Goal: Register for event/course

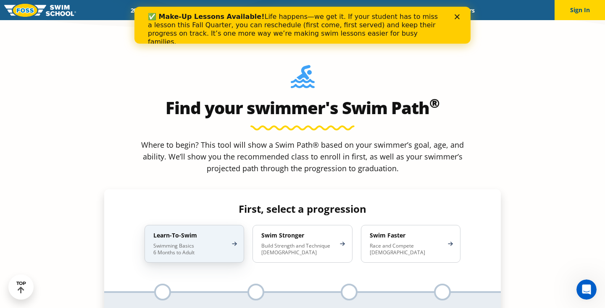
click at [190, 225] on div "Learn-To-Swim Swimming Basics 6 Months to Adult" at bounding box center [195, 244] width 100 height 38
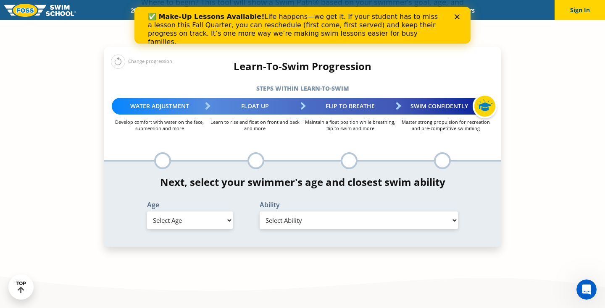
scroll to position [861, 0]
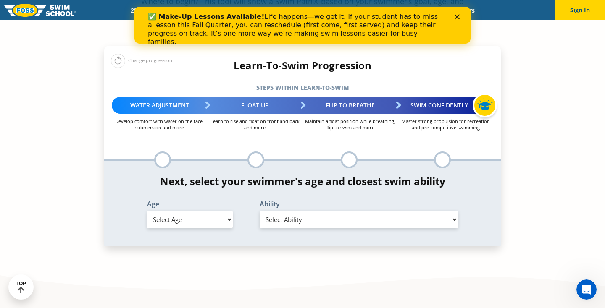
click at [191, 211] on select "Select Age [DEMOGRAPHIC_DATA] months - 1 year 1 year 2 years 3 years 4 years 5 …" at bounding box center [190, 220] width 86 height 18
select select "2-years"
click at [147, 211] on select "Select Age [DEMOGRAPHIC_DATA] months - 1 year 1 year 2 years 3 years 4 years 5 …" at bounding box center [190, 220] width 86 height 18
click at [324, 211] on select "Select Ability First in-water experience Comfortable with water poured over the…" at bounding box center [359, 220] width 198 height 18
click at [260, 211] on select "Select Ability First in-water experience Comfortable with water poured over the…" at bounding box center [359, 220] width 198 height 18
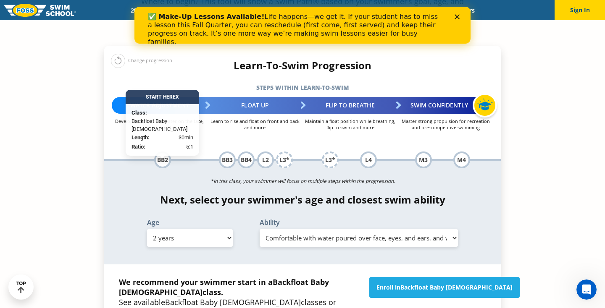
click at [323, 229] on select "Select Ability First in-water experience Comfortable with water poured over the…" at bounding box center [359, 238] width 198 height 18
select select "2-years-i-would-be-comfortable-if-my-child-fell-in-the-water-and-confident-they…"
click at [260, 229] on select "Select Ability First in-water experience Comfortable with water poured over the…" at bounding box center [359, 238] width 198 height 18
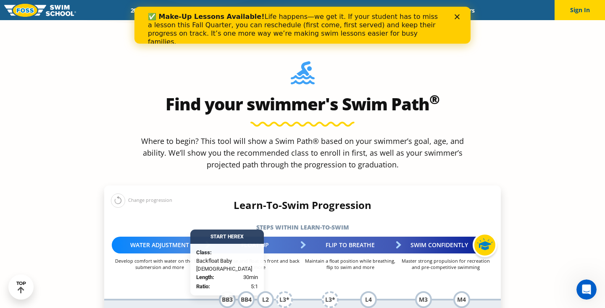
scroll to position [0, 0]
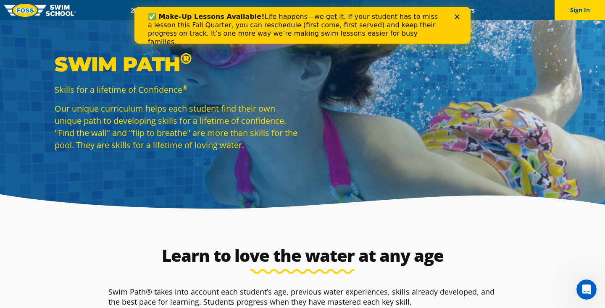
click at [184, 90] on sup "®" at bounding box center [184, 87] width 5 height 8
click at [460, 13] on div "✅ Make-Up Lessons Available! Life happens—we get it. If your student has to mis…" at bounding box center [302, 29] width 336 height 39
click at [456, 14] on icon "Close" at bounding box center [457, 16] width 5 height 5
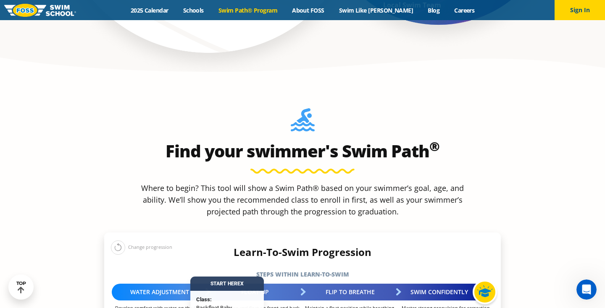
scroll to position [675, 0]
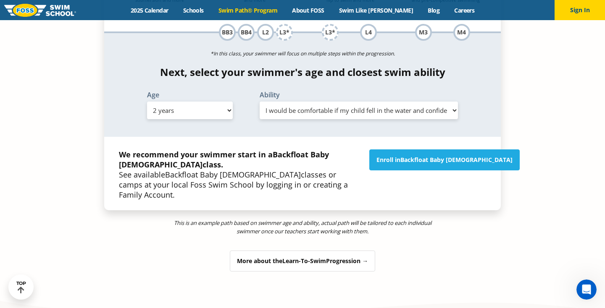
scroll to position [987, 0]
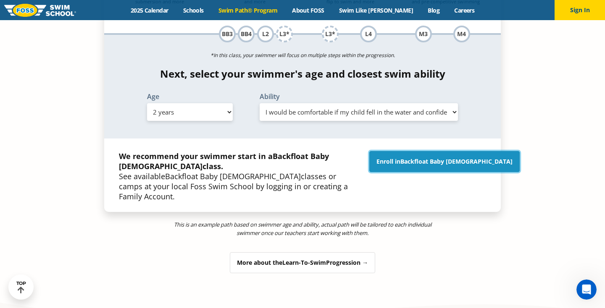
click at [444, 158] on span "Backfloat Baby [DEMOGRAPHIC_DATA]" at bounding box center [457, 162] width 112 height 8
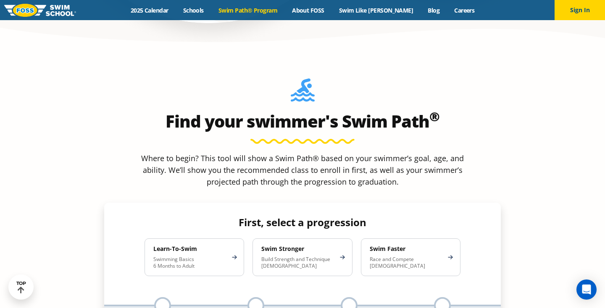
scroll to position [694, 0]
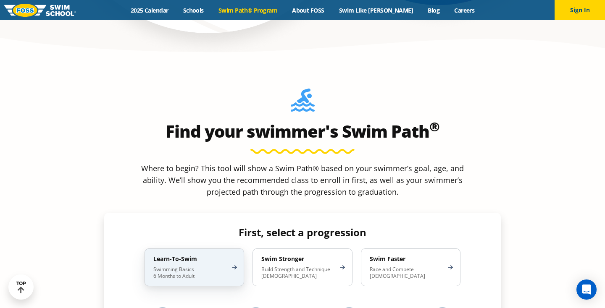
click at [184, 266] on p "Swimming Basics 6 Months to Adult" at bounding box center [190, 272] width 74 height 13
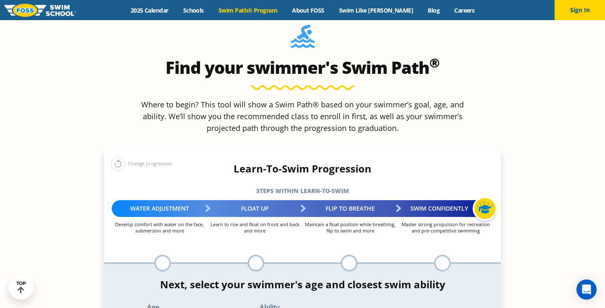
scroll to position [759, 0]
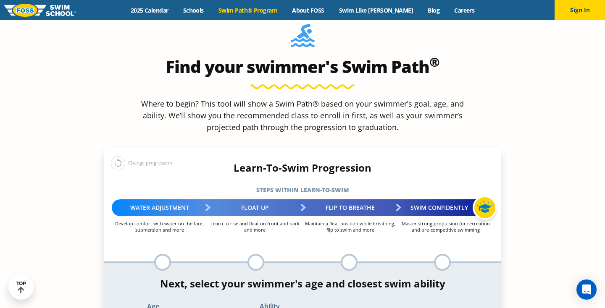
click at [253, 254] on div at bounding box center [256, 262] width 17 height 17
select select "2-years"
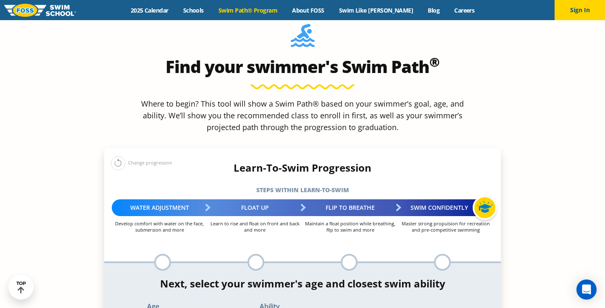
select select "2-years-i-would-be-comfortable-if-my-child-fell-in-the-water-and-confident-they…"
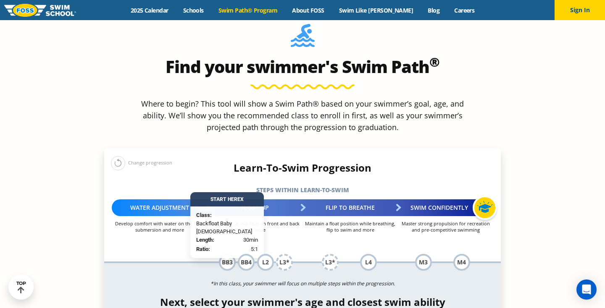
click at [229, 254] on div "BB3" at bounding box center [227, 262] width 17 height 17
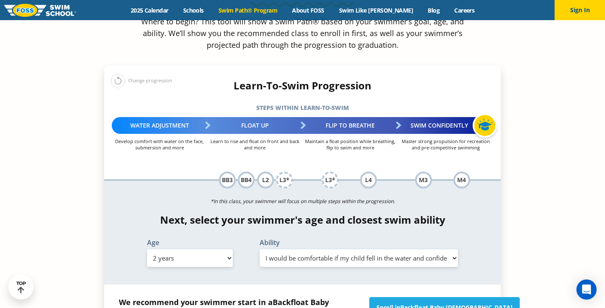
scroll to position [863, 0]
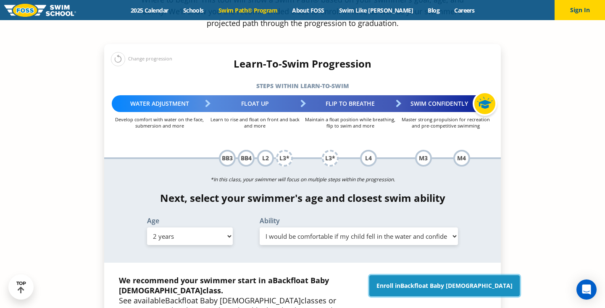
click at [414, 276] on link "Enroll in Backfloat Baby [DEMOGRAPHIC_DATA]" at bounding box center [444, 286] width 150 height 21
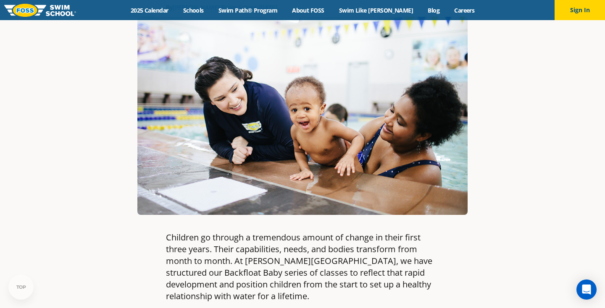
scroll to position [131, 0]
